Goal: Navigation & Orientation: Find specific page/section

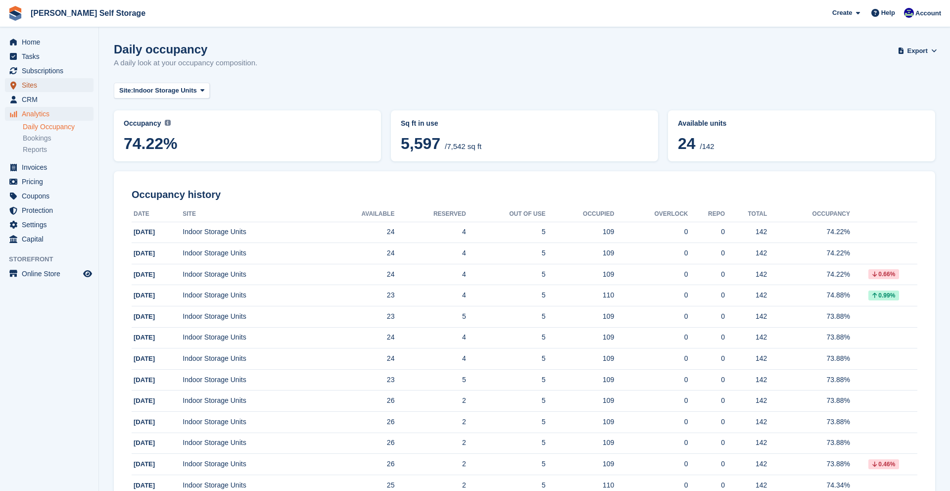
click at [28, 86] on span "Sites" at bounding box center [51, 85] width 59 height 14
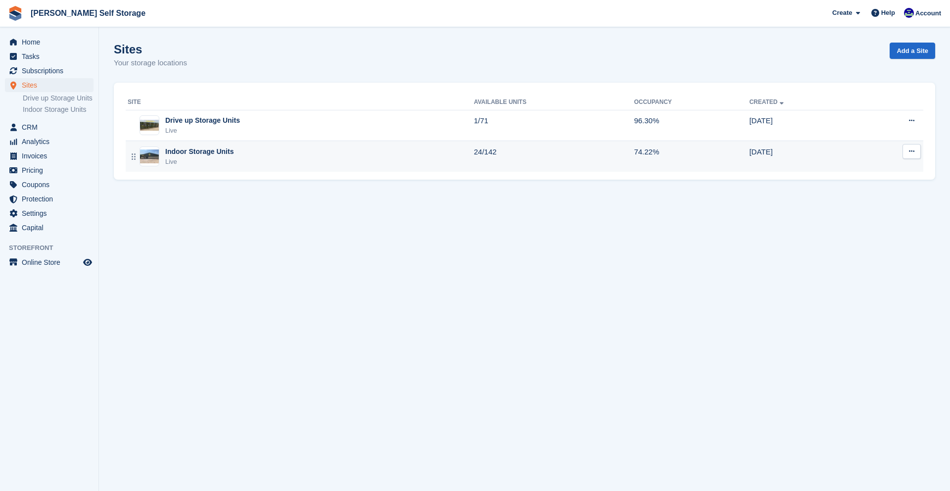
click at [177, 156] on div "Indoor Storage Units" at bounding box center [199, 151] width 68 height 10
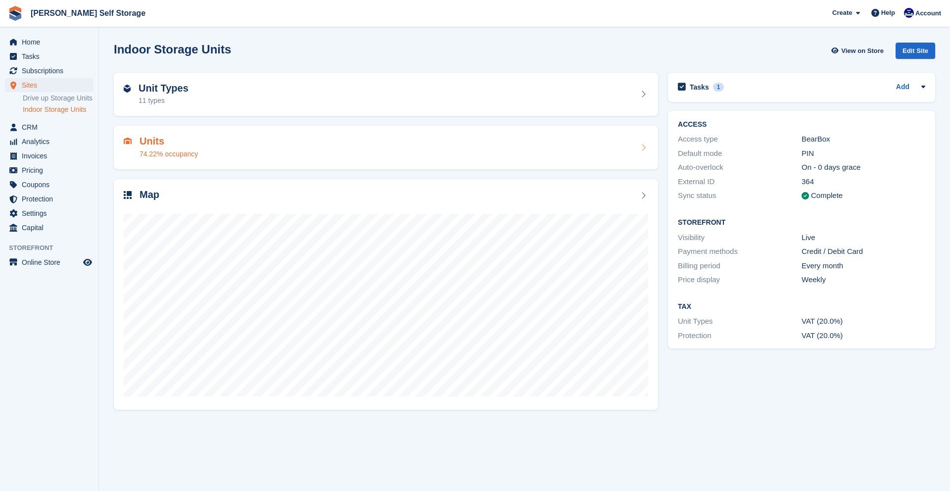
click at [178, 155] on div "74.22% occupancy" at bounding box center [169, 154] width 58 height 10
click at [44, 269] on span "Online Store" at bounding box center [51, 262] width 59 height 14
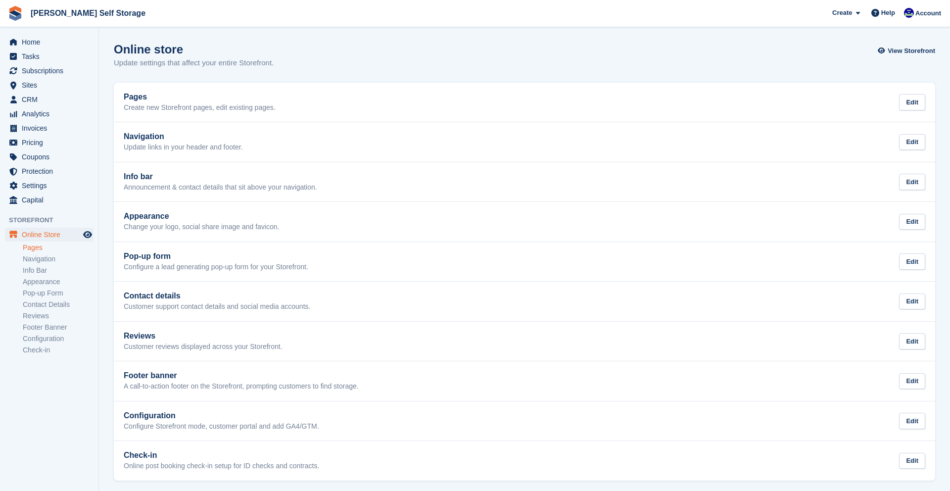
click at [36, 245] on link "Pages" at bounding box center [58, 247] width 71 height 9
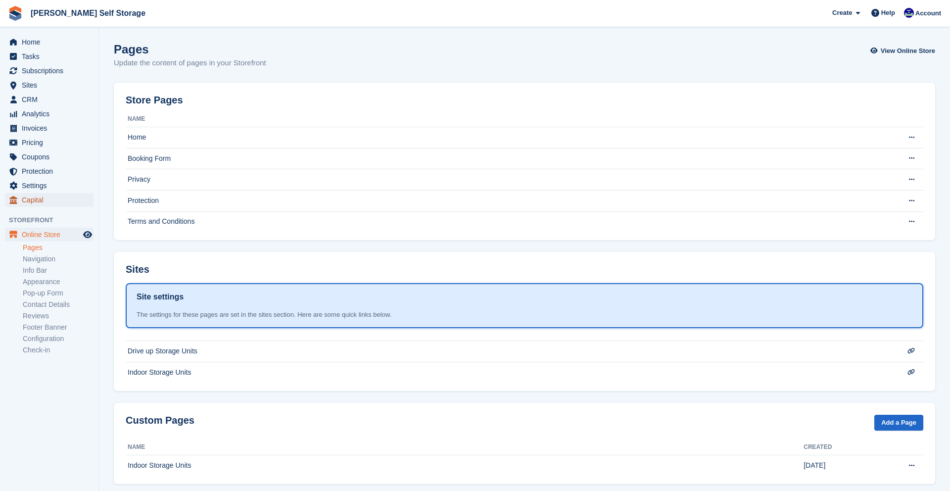
click at [80, 204] on span "Capital" at bounding box center [51, 200] width 59 height 14
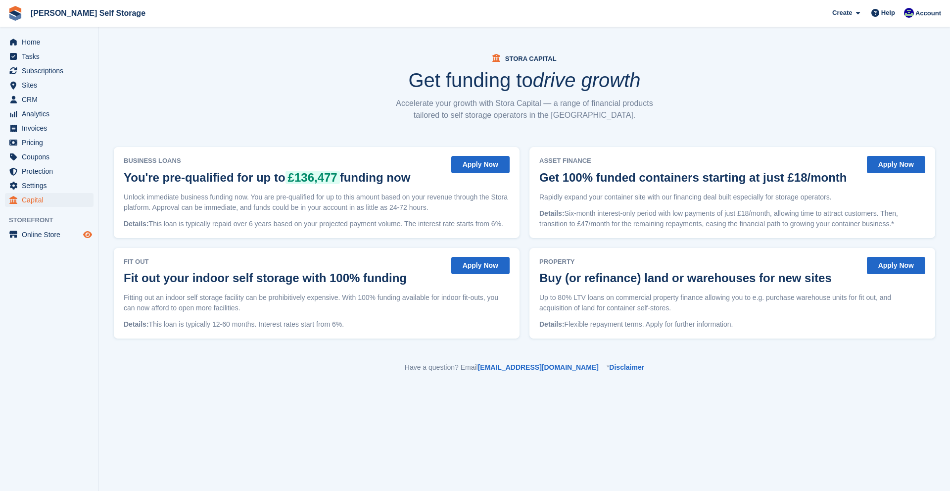
click at [87, 236] on icon "Preview store" at bounding box center [87, 235] width 9 height 8
